Goal: Find specific page/section: Find specific page/section

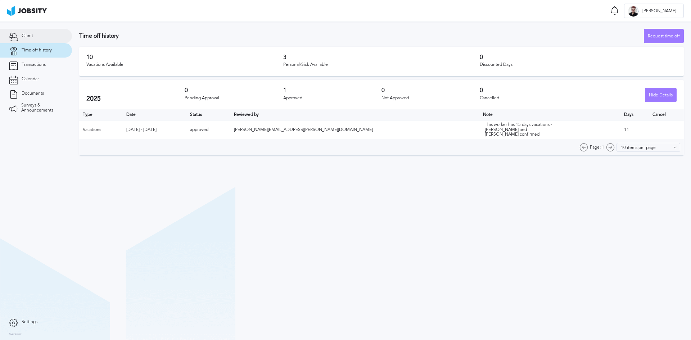
click at [44, 39] on link "Client" at bounding box center [36, 36] width 72 height 14
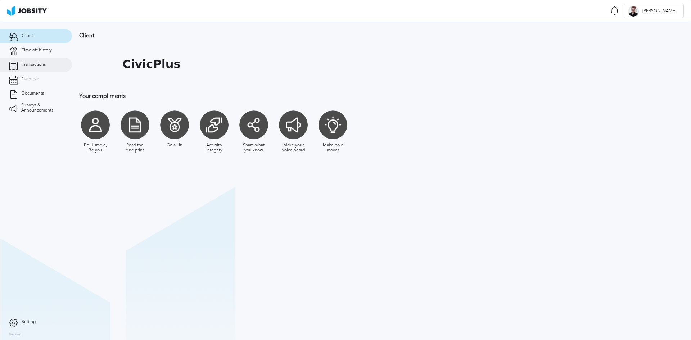
click at [45, 72] on link "Transactions" at bounding box center [36, 65] width 72 height 14
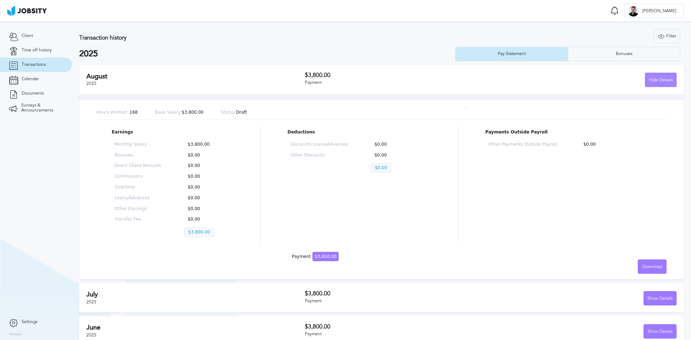
click at [647, 75] on div "Hide Details" at bounding box center [660, 80] width 31 height 14
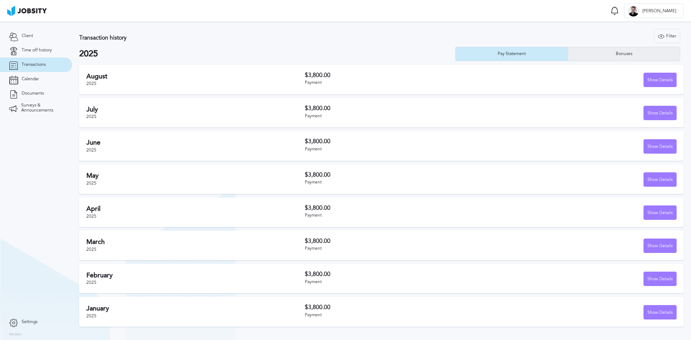
click at [646, 47] on div "Bonuses" at bounding box center [624, 54] width 112 height 14
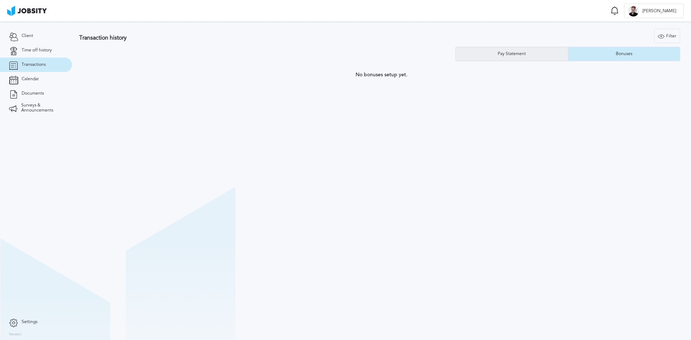
click at [508, 53] on div "Pay Statement" at bounding box center [511, 53] width 35 height 5
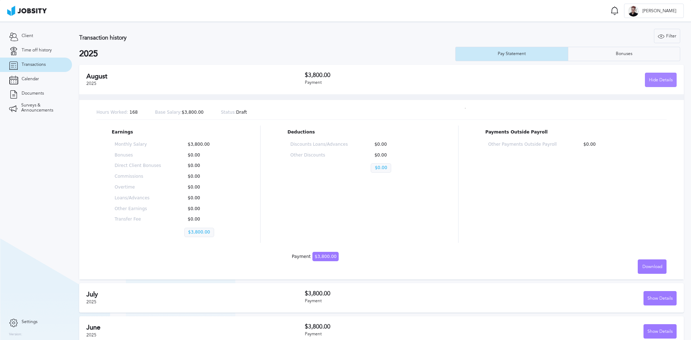
click at [645, 79] on div "Hide Details" at bounding box center [660, 80] width 31 height 14
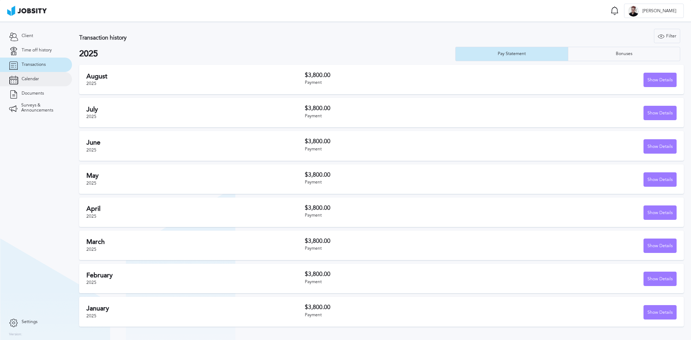
click at [43, 79] on link "Calendar" at bounding box center [36, 79] width 72 height 14
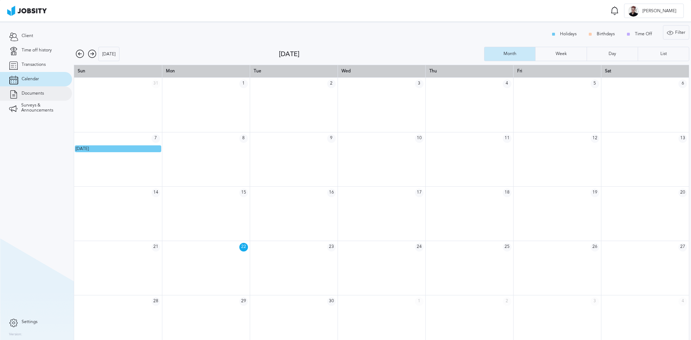
click at [39, 99] on link "Documents" at bounding box center [36, 93] width 72 height 14
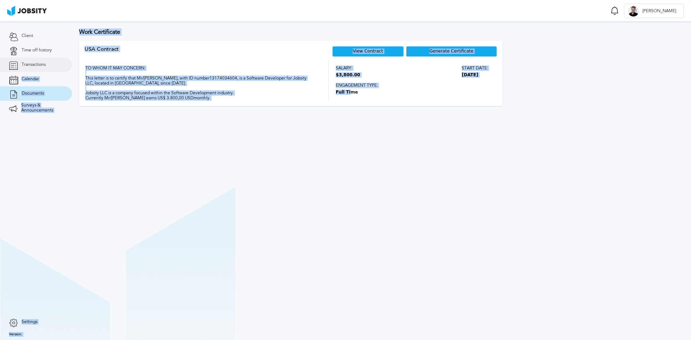
drag, startPoint x: 338, startPoint y: 96, endPoint x: 63, endPoint y: 62, distance: 276.9
click at [63, 62] on main "Documents Notifications Mark all as seen No notifications to show ... B [PERSON…" at bounding box center [345, 170] width 691 height 340
click at [124, 64] on div "TO WHOM IT MAY CONCERN: This letter is to certify that Mr/[PERSON_NAME], with I…" at bounding box center [200, 80] width 231 height 40
